Goal: Task Accomplishment & Management: Manage account settings

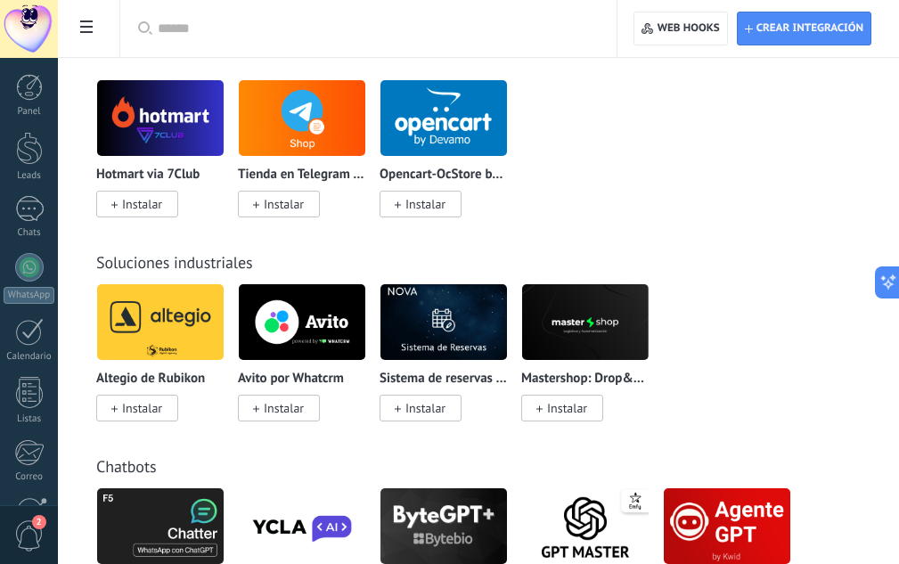
scroll to position [2235, 0]
